Goal: Task Accomplishment & Management: Manage account settings

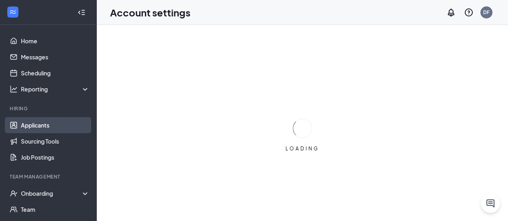
click at [43, 124] on link "Applicants" at bounding box center [55, 125] width 69 height 16
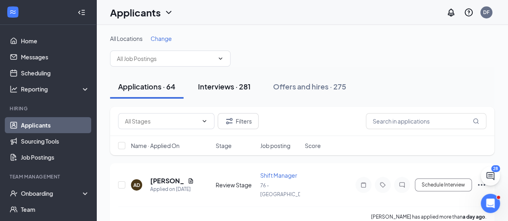
click at [236, 84] on div "Interviews · 281" at bounding box center [224, 86] width 53 height 10
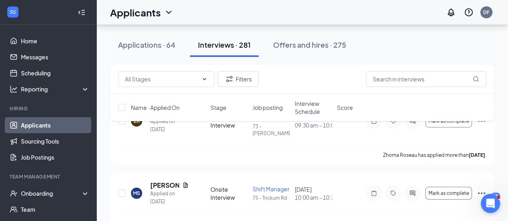
scroll to position [963, 0]
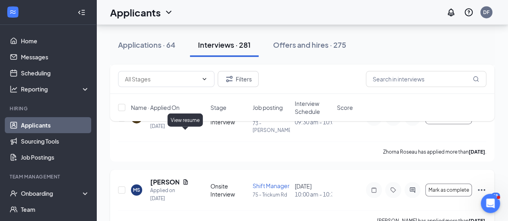
click at [184, 179] on icon "Document" at bounding box center [185, 181] width 4 height 5
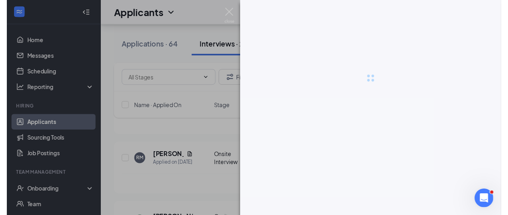
scroll to position [944, 0]
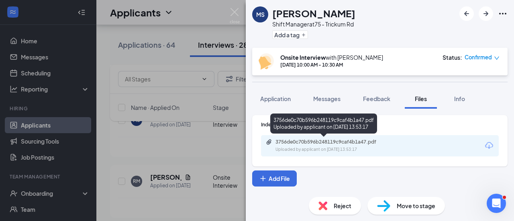
click at [304, 145] on div "3756de0c70b596b248119c9caf4b1a47.pdf" at bounding box center [331, 142] width 112 height 6
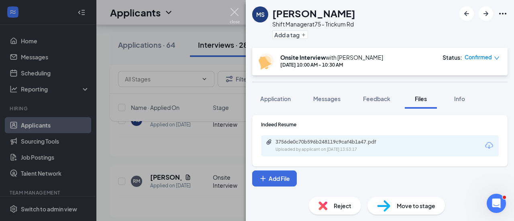
click at [233, 13] on img at bounding box center [235, 16] width 10 height 16
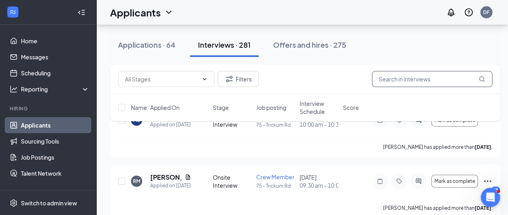
click at [403, 80] on input "text" at bounding box center [432, 79] width 120 height 16
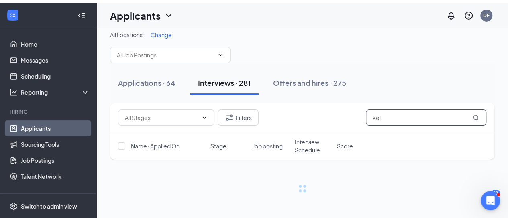
scroll to position [0, 0]
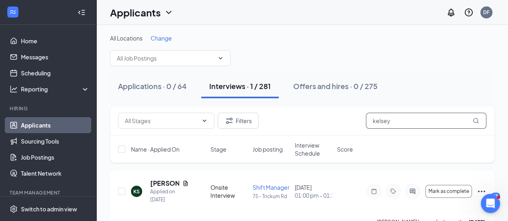
scroll to position [20, 0]
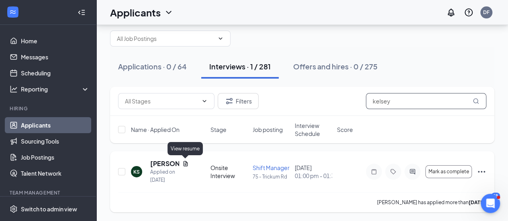
type input "kelsey"
click at [185, 163] on icon "Document" at bounding box center [185, 164] width 6 height 6
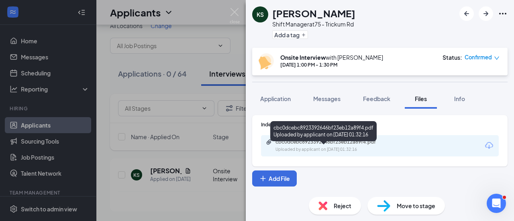
click at [321, 143] on div "cbc0dcebc8923392646bf23eb12a89f4.pdf" at bounding box center [331, 142] width 112 height 6
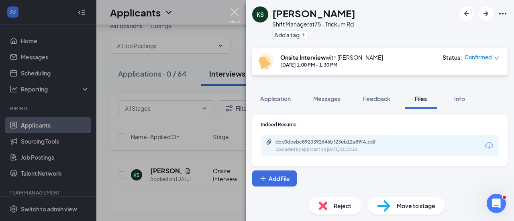
click at [235, 11] on img at bounding box center [235, 16] width 10 height 16
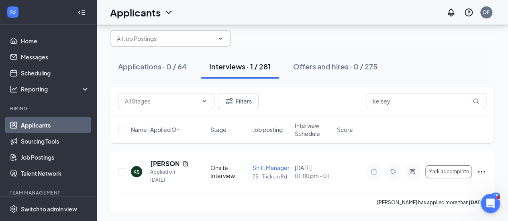
drag, startPoint x: 154, startPoint y: 58, endPoint x: 153, endPoint y: 63, distance: 4.9
click at [153, 62] on button "Applications · 0 / 64" at bounding box center [152, 67] width 85 height 24
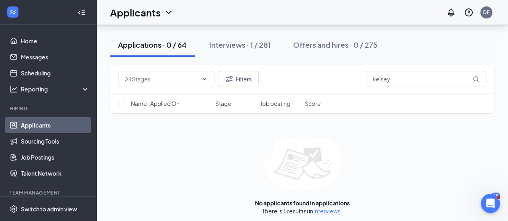
scroll to position [77, 0]
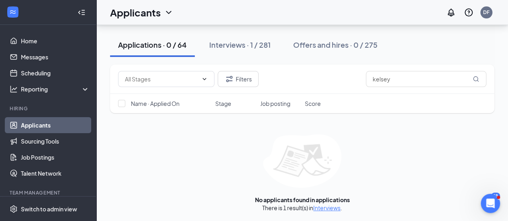
click at [148, 44] on div "Applications · 0 / 64" at bounding box center [152, 45] width 69 height 10
click at [35, 126] on link "Applicants" at bounding box center [55, 125] width 69 height 16
